Goal: Task Accomplishment & Management: Use online tool/utility

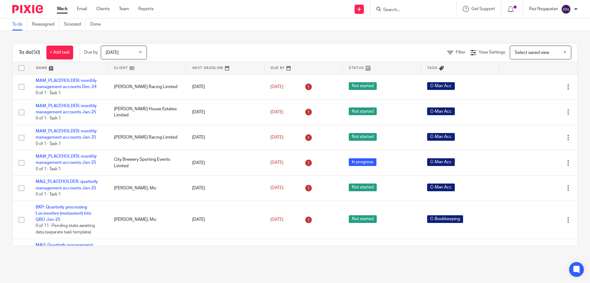
click at [400, 10] on input "Search" at bounding box center [410, 10] width 55 height 6
type input "moly"
click at [406, 23] on link at bounding box center [434, 28] width 104 height 19
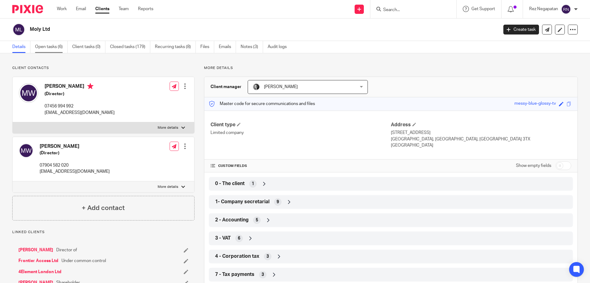
click at [49, 49] on link "Open tasks (6)" at bounding box center [51, 47] width 33 height 12
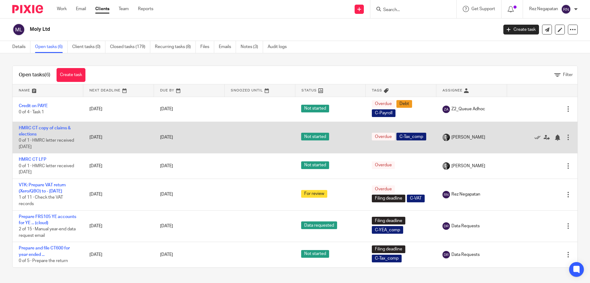
scroll to position [5, 0]
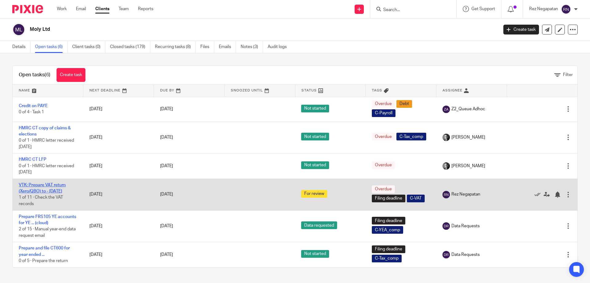
click at [44, 183] on link "VTK: Prepare VAT return (Xero/QBO) to - [DATE]" at bounding box center [42, 188] width 47 height 10
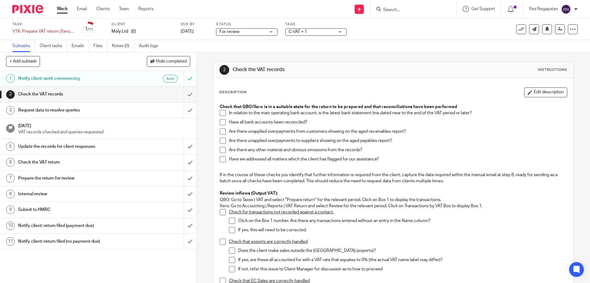
click at [98, 241] on h1 "Notify client: return filed (no payment due)" at bounding box center [71, 240] width 106 height 9
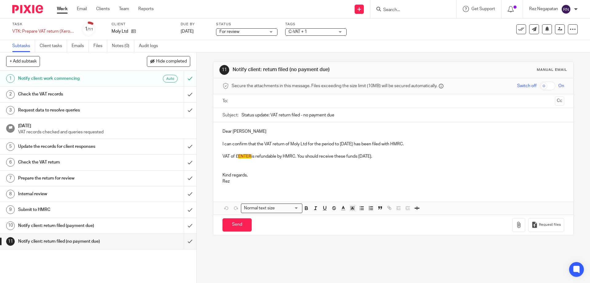
click at [245, 144] on p "I can confirm that the VAT return of Moly Ltd for the period to [DATE] has been…" at bounding box center [394, 144] width 342 height 6
click at [249, 156] on span "ENTER" at bounding box center [244, 156] width 13 height 4
click at [324, 170] on p at bounding box center [394, 166] width 342 height 13
click at [261, 103] on input "text" at bounding box center [393, 100] width 319 height 7
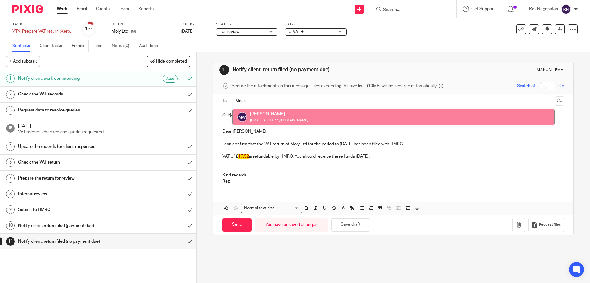
type input "Maci"
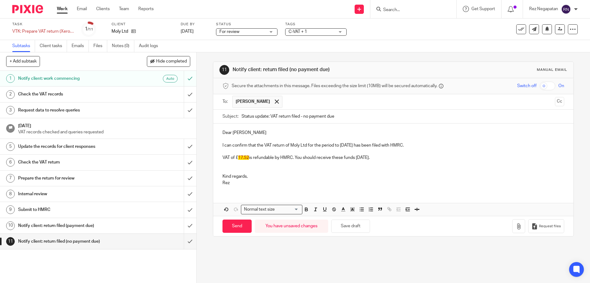
click at [254, 184] on p "Rez" at bounding box center [394, 183] width 342 height 6
click at [353, 174] on p "Kind regards," at bounding box center [394, 176] width 342 height 6
click at [353, 173] on p "Kind regards," at bounding box center [394, 176] width 342 height 6
click at [423, 166] on p at bounding box center [394, 167] width 342 height 13
click at [424, 167] on p at bounding box center [394, 167] width 342 height 13
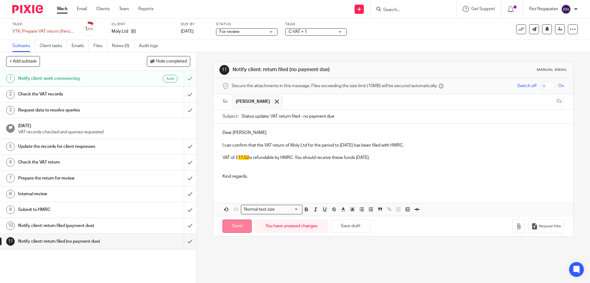
click at [234, 225] on input "Send" at bounding box center [237, 225] width 29 height 13
type input "Sent"
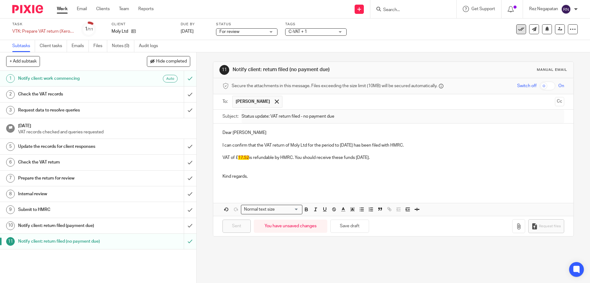
click at [518, 30] on icon at bounding box center [521, 29] width 6 height 6
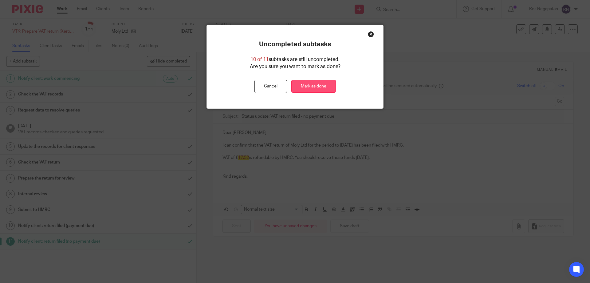
click at [306, 86] on link "Mark as done" at bounding box center [314, 86] width 45 height 13
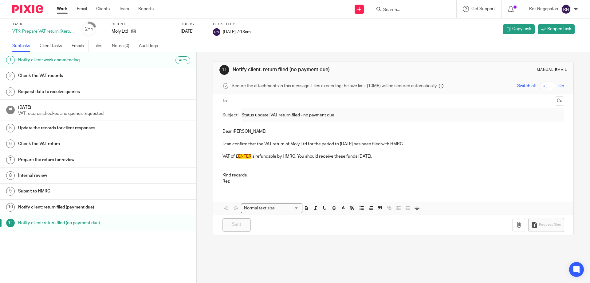
click at [409, 10] on input "Search" at bounding box center [410, 10] width 55 height 6
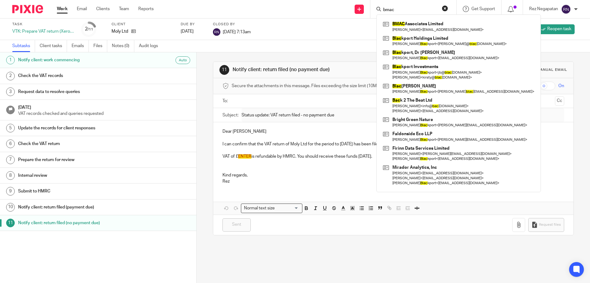
type input "bmac"
click button "submit" at bounding box center [0, 0] width 0 height 0
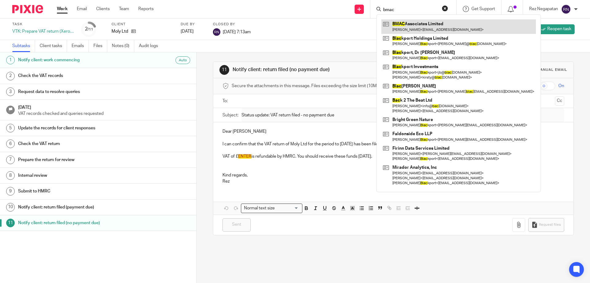
click at [414, 27] on link at bounding box center [459, 26] width 155 height 14
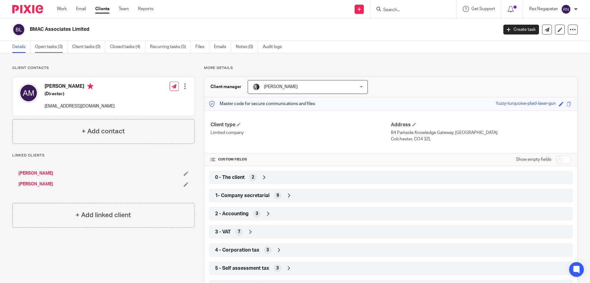
click at [46, 44] on link "Open tasks (3)" at bounding box center [51, 47] width 33 height 12
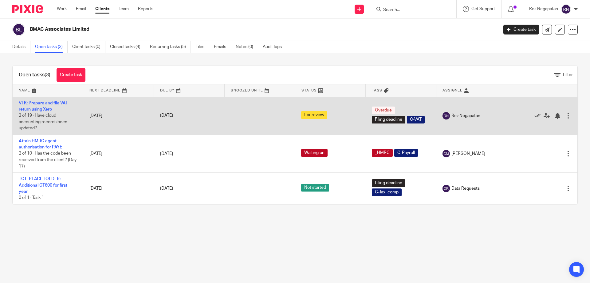
click at [35, 108] on link "VTK: Prepare and file VAT return using Xero" at bounding box center [43, 106] width 49 height 10
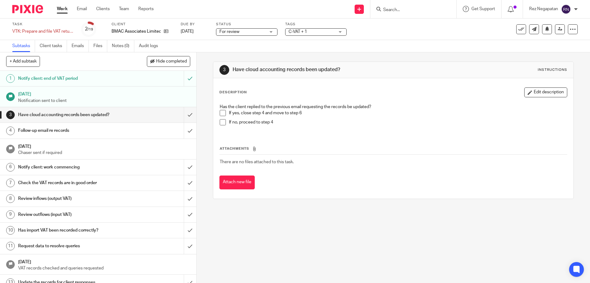
scroll to position [102, 0]
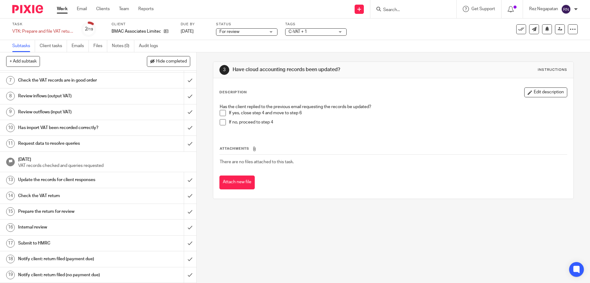
click at [108, 262] on h1 "Notify client: return filed (payment due)" at bounding box center [71, 258] width 106 height 9
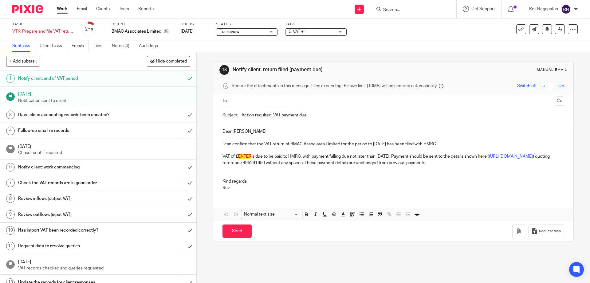
click at [250, 156] on p "VAT of £ ENTER is due to be paid to HMRC, with payment falling due not later th…" at bounding box center [394, 159] width 342 height 13
click at [300, 101] on input "text" at bounding box center [393, 100] width 319 height 7
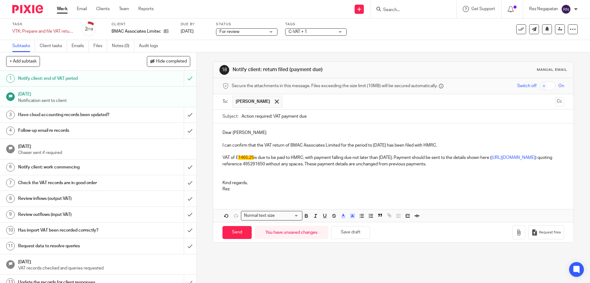
click at [347, 177] on p at bounding box center [394, 173] width 342 height 13
click at [240, 189] on p "Rez" at bounding box center [394, 189] width 342 height 6
click at [303, 195] on div "Dear Alan I can confirm that the VAT return of BMAC Associates Limited for the …" at bounding box center [393, 159] width 360 height 73
click at [236, 232] on input "Send" at bounding box center [237, 232] width 29 height 13
type input "Sent"
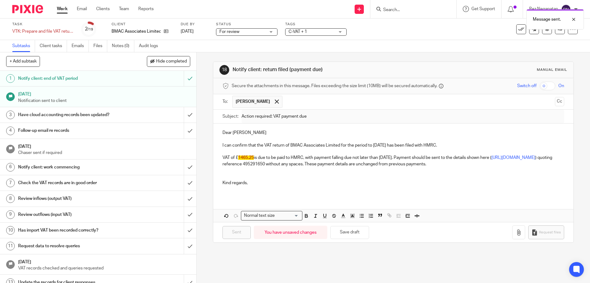
click at [515, 29] on div "Message sent." at bounding box center [439, 17] width 289 height 23
click at [518, 29] on icon at bounding box center [521, 29] width 6 height 6
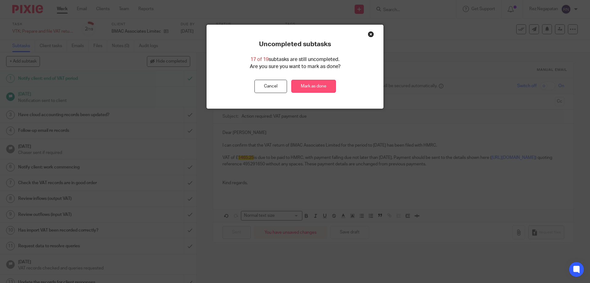
click at [318, 88] on link "Mark as done" at bounding box center [314, 86] width 45 height 13
